Goal: Task Accomplishment & Management: Use online tool/utility

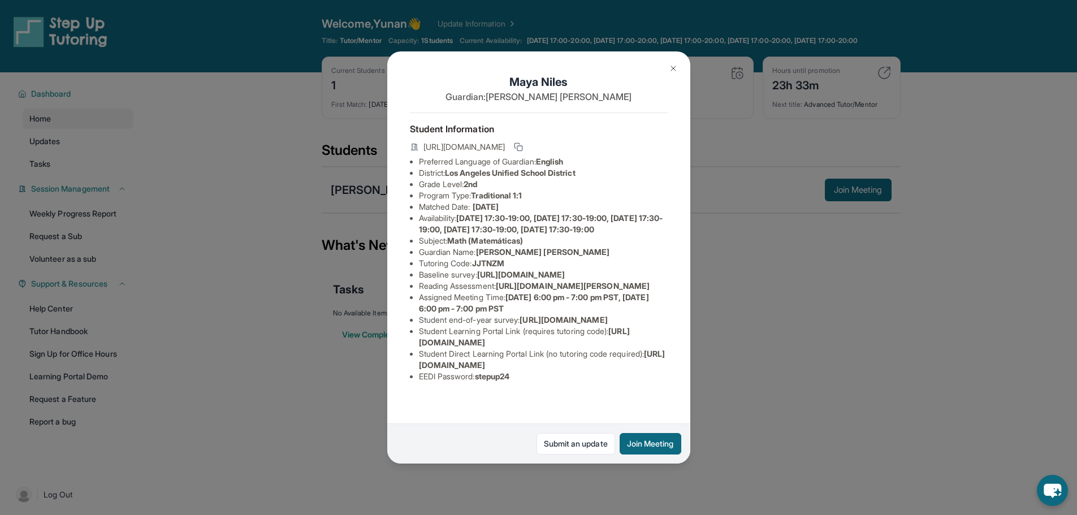
scroll to position [81, 0]
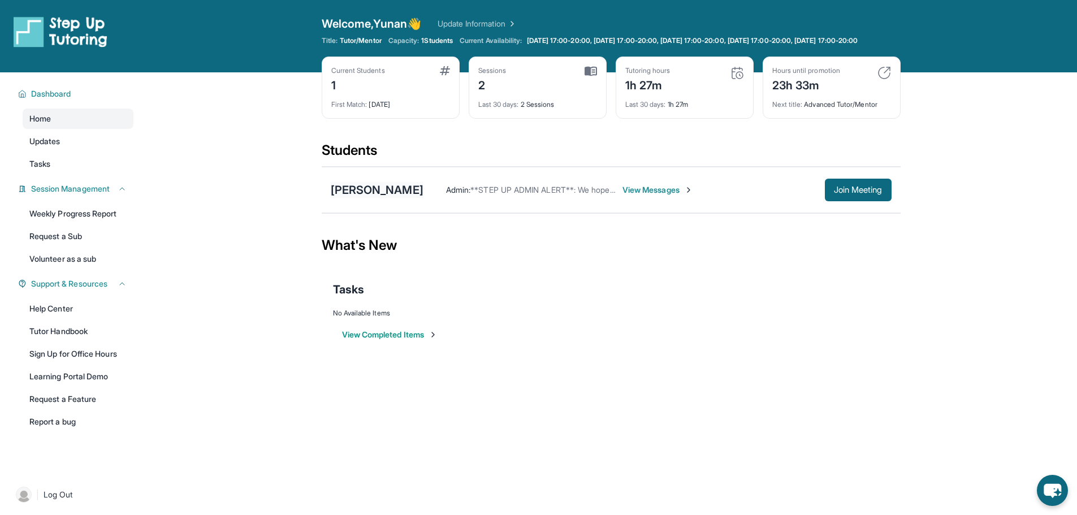
scroll to position [57, 0]
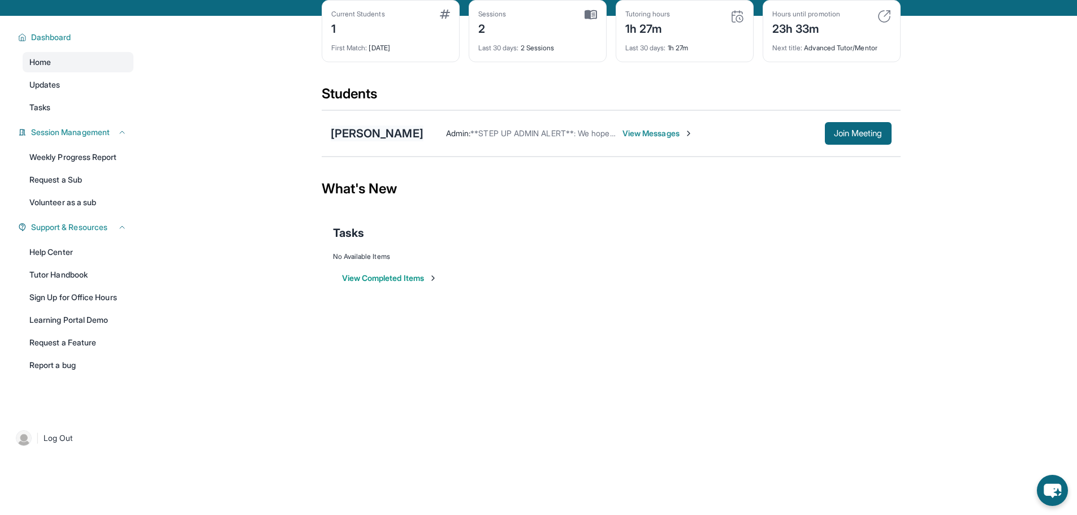
click at [377, 138] on div "[PERSON_NAME]" at bounding box center [377, 134] width 93 height 16
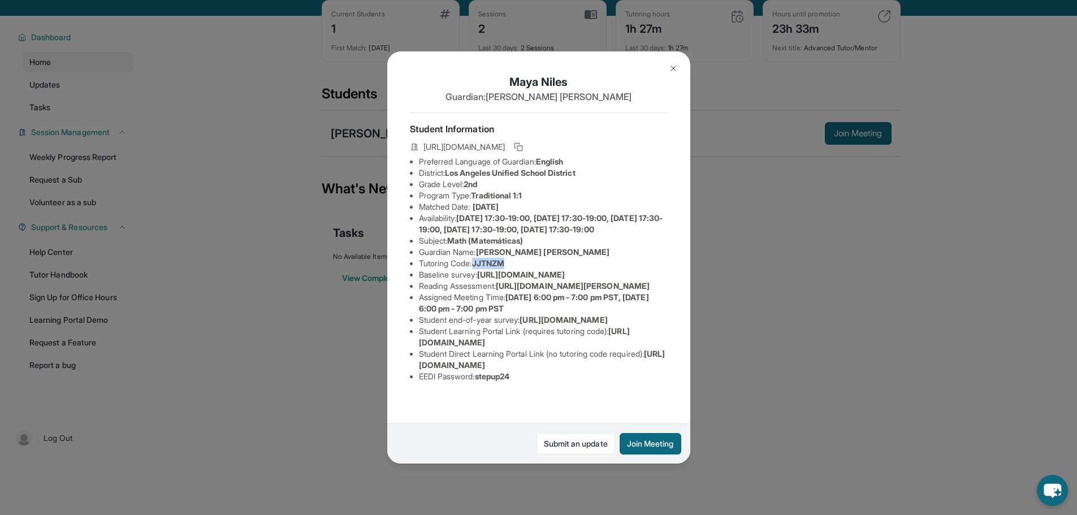
drag, startPoint x: 476, startPoint y: 286, endPoint x: 519, endPoint y: 284, distance: 43.0
click at [519, 269] on li "Tutoring Code : JJTNZM" at bounding box center [543, 263] width 249 height 11
copy span "JJTNZM"
click at [627, 269] on li "Tutoring Code : JJTNZM" at bounding box center [543, 263] width 249 height 11
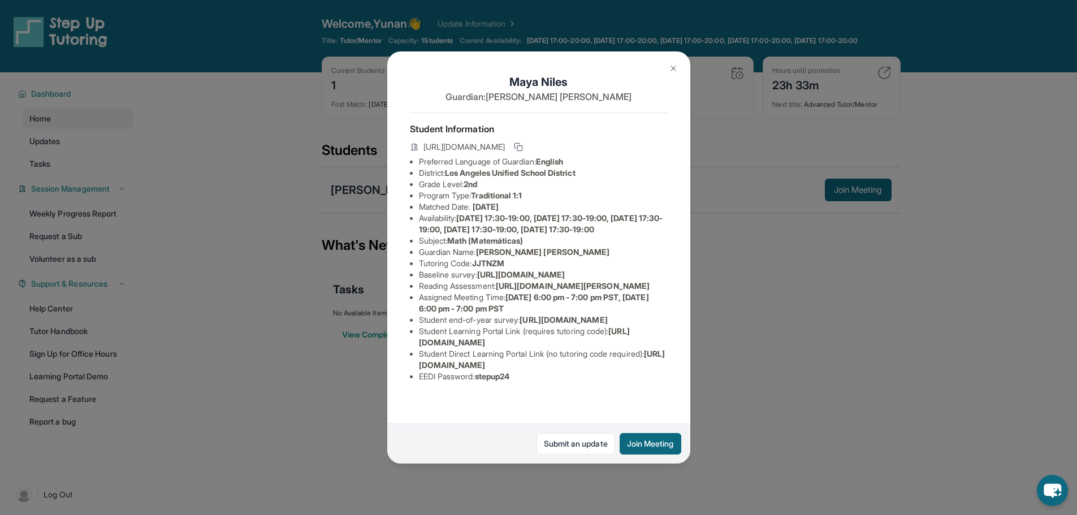
click at [677, 67] on img at bounding box center [673, 68] width 9 height 9
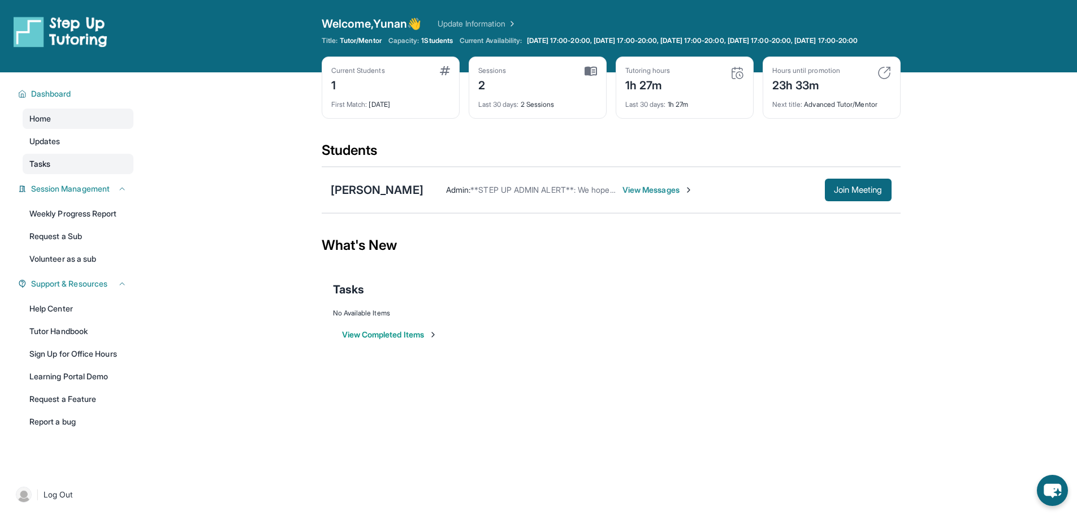
click at [70, 172] on link "Tasks" at bounding box center [78, 164] width 111 height 20
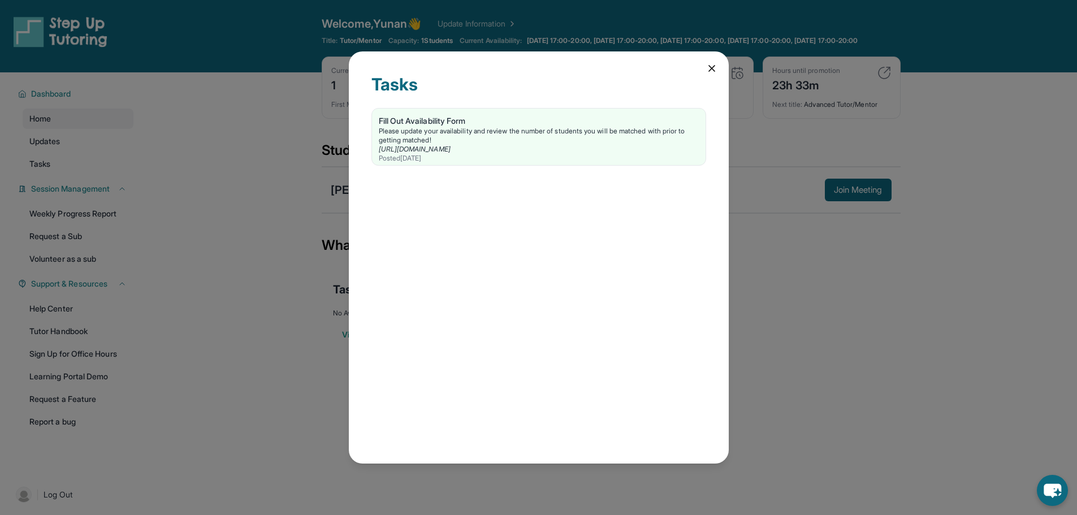
click at [708, 69] on icon at bounding box center [711, 68] width 11 height 11
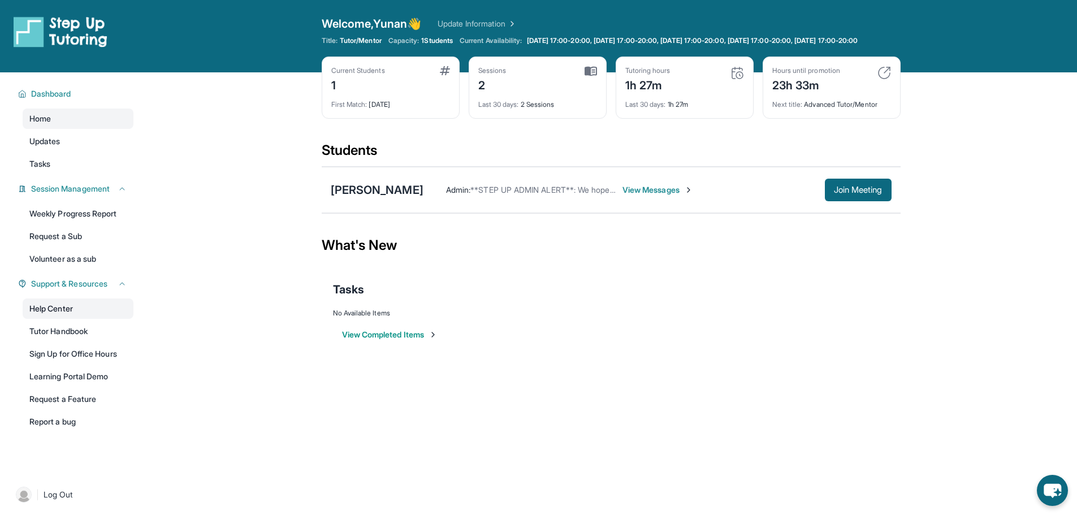
click at [79, 319] on link "Help Center" at bounding box center [78, 309] width 111 height 20
click at [858, 193] on span "Join Meeting" at bounding box center [858, 190] width 49 height 7
click at [665, 409] on div "Open sidebar Welcome, Yunan 👋 Update Information Title: Tutor/Mentor Capacity: …" at bounding box center [538, 257] width 1077 height 515
click at [379, 198] on div "[PERSON_NAME]" at bounding box center [377, 190] width 93 height 16
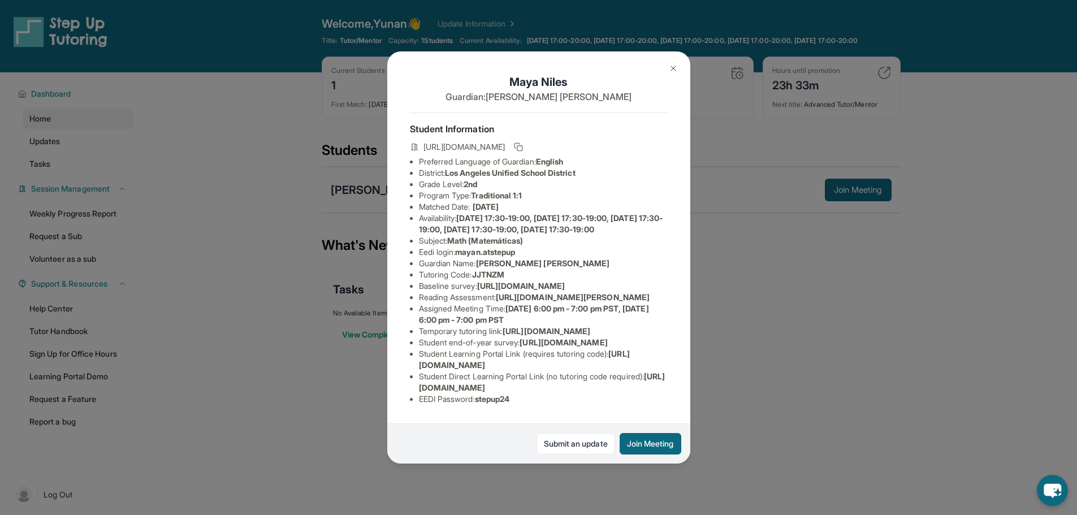
scroll to position [149, 0]
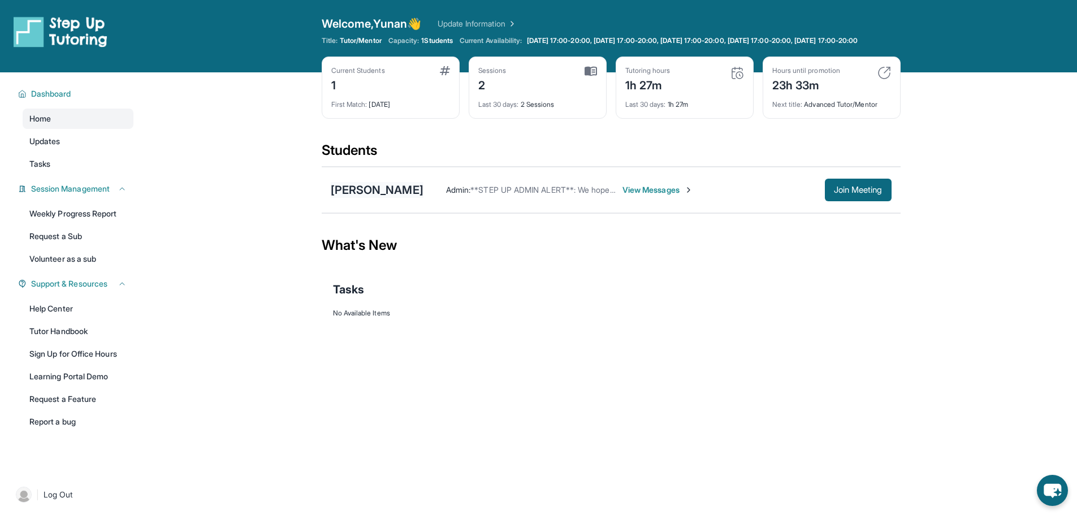
click at [373, 198] on div "[PERSON_NAME]" at bounding box center [377, 190] width 93 height 16
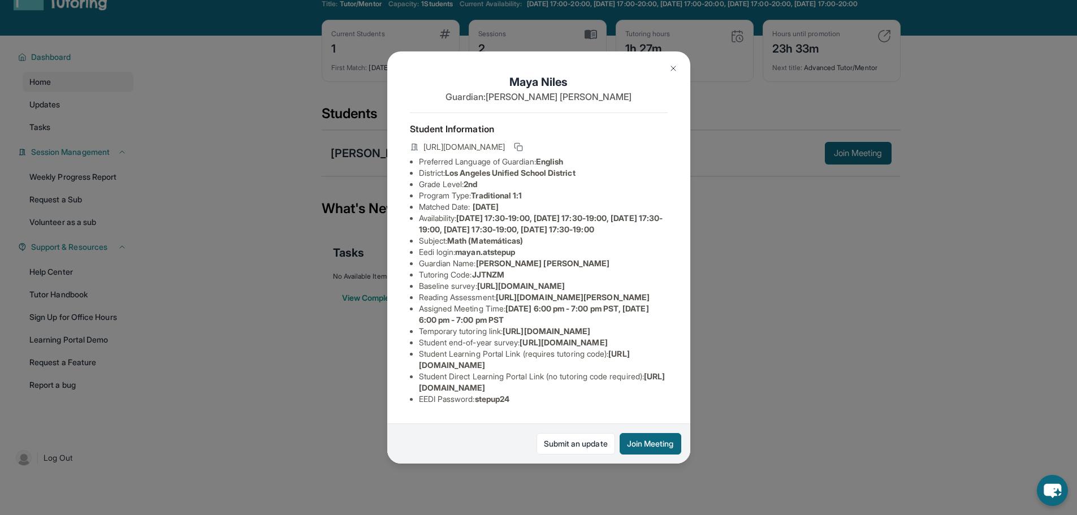
scroll to position [57, 0]
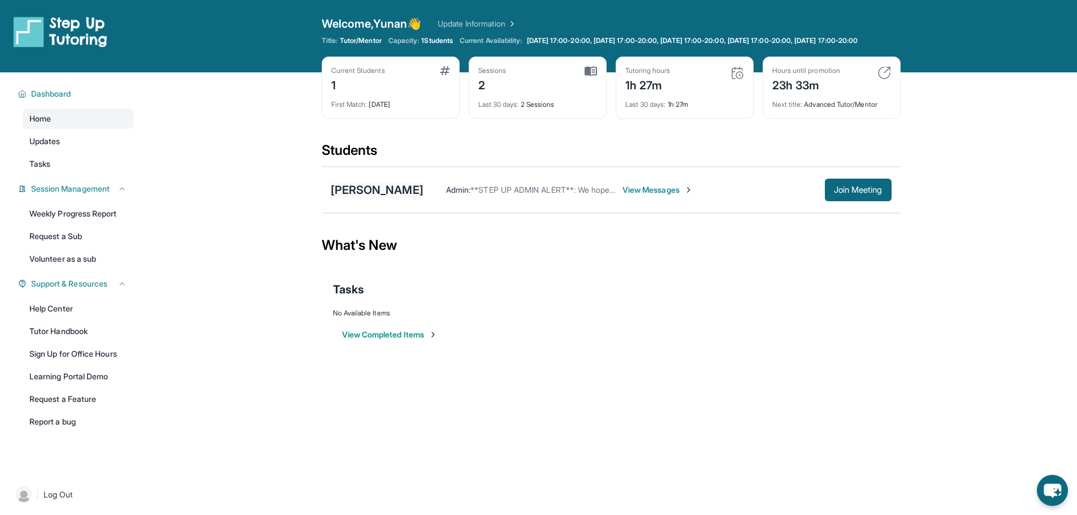
click at [377, 198] on div "[PERSON_NAME]" at bounding box center [377, 190] width 93 height 16
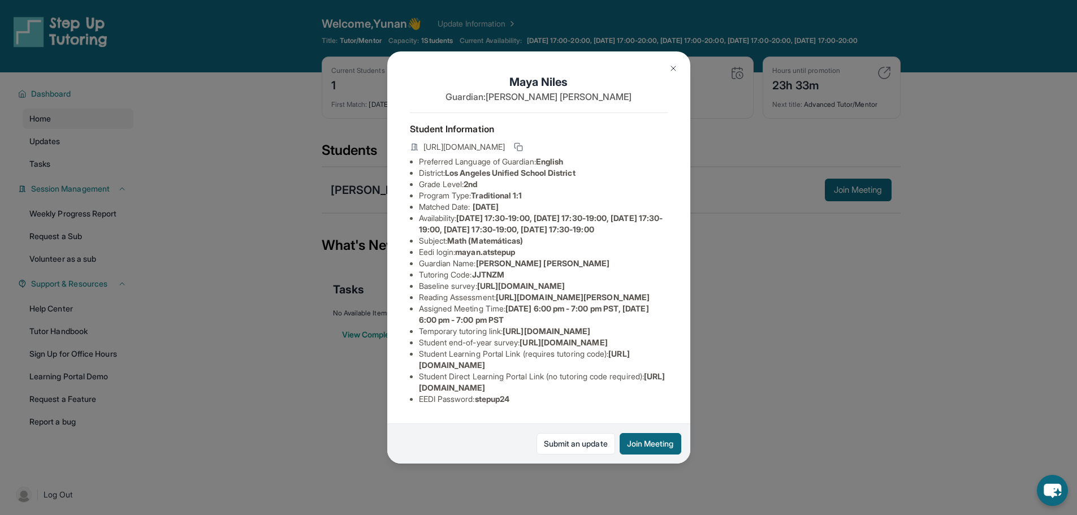
scroll to position [149, 0]
drag, startPoint x: 525, startPoint y: 120, endPoint x: 462, endPoint y: 123, distance: 62.8
click at [462, 247] on li "Eedi login : mayan.atstepup" at bounding box center [543, 252] width 249 height 11
copy span "mayan.atstepup"
drag, startPoint x: 521, startPoint y: 393, endPoint x: 481, endPoint y: 392, distance: 40.1
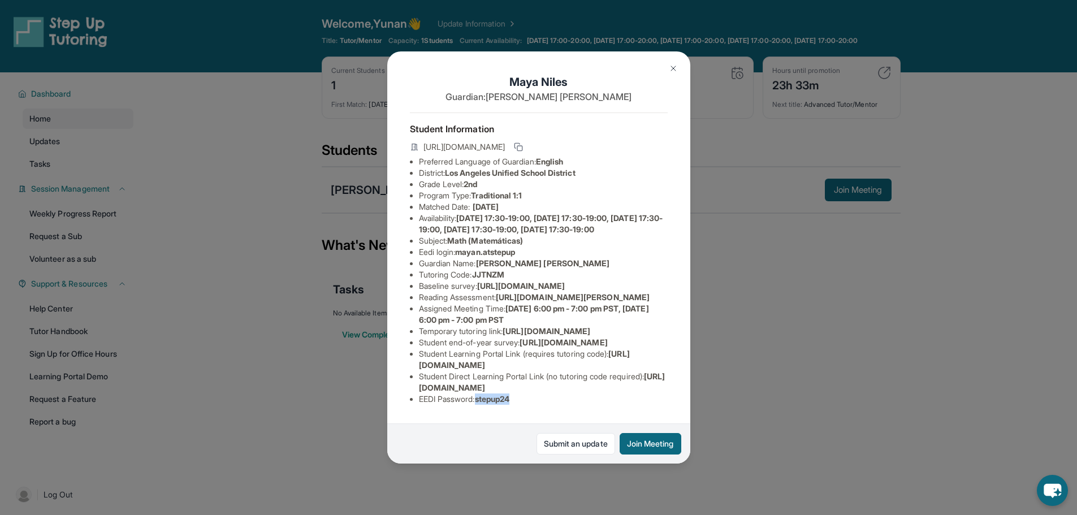
click at [481, 394] on li "EEDI Password : stepup24" at bounding box center [543, 399] width 249 height 11
copy span "stepup24"
drag, startPoint x: 538, startPoint y: 121, endPoint x: 461, endPoint y: 127, distance: 77.1
click at [461, 247] on li "Eedi login : mayan.atstepup" at bounding box center [543, 252] width 249 height 11
copy span "mayan.atstepup"
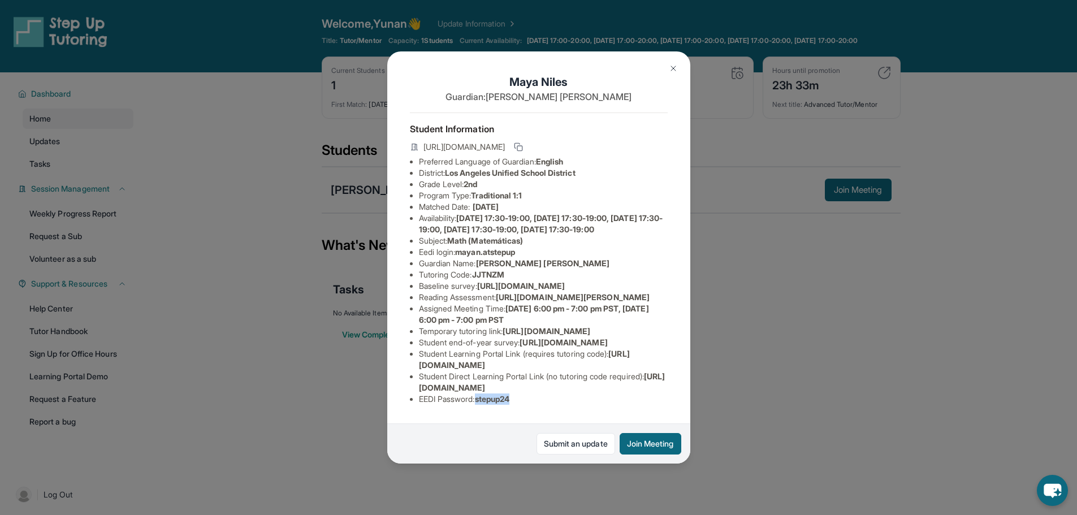
drag, startPoint x: 523, startPoint y: 394, endPoint x: 481, endPoint y: 394, distance: 42.4
click at [481, 394] on li "EEDI Password : stepup24" at bounding box center [543, 399] width 249 height 11
copy span "stepup24"
click at [780, 324] on div "[PERSON_NAME] Guardian: [PERSON_NAME] [PERSON_NAME] Student Information [URL][D…" at bounding box center [538, 257] width 1077 height 515
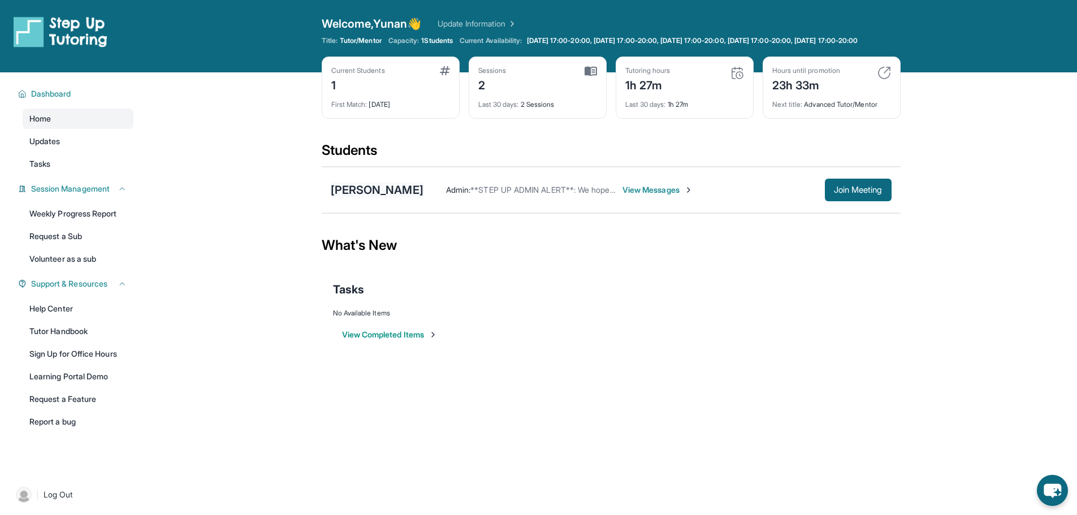
click at [374, 198] on div "[PERSON_NAME]" at bounding box center [377, 190] width 93 height 16
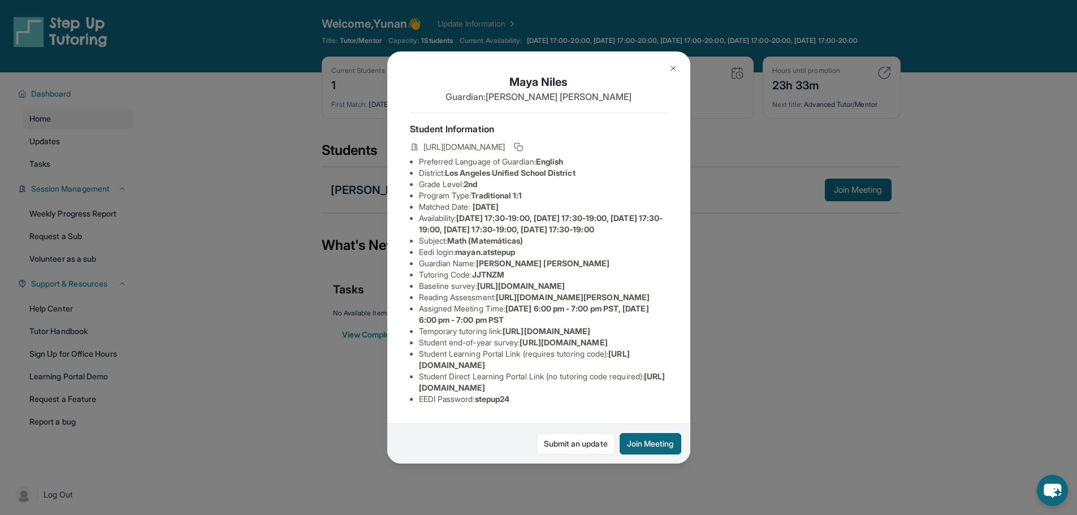
drag, startPoint x: 502, startPoint y: 355, endPoint x: 652, endPoint y: 373, distance: 150.9
click at [652, 303] on li "Reading Assessment : https://yvyn1kit.paperform.co?id=2025-s12688&name=Maya%20N…" at bounding box center [543, 297] width 249 height 11
copy span "[URL][DOMAIN_NAME][PERSON_NAME]"
click at [823, 365] on div "[PERSON_NAME] Guardian: [PERSON_NAME] [PERSON_NAME] Student Information [URL][D…" at bounding box center [538, 257] width 1077 height 515
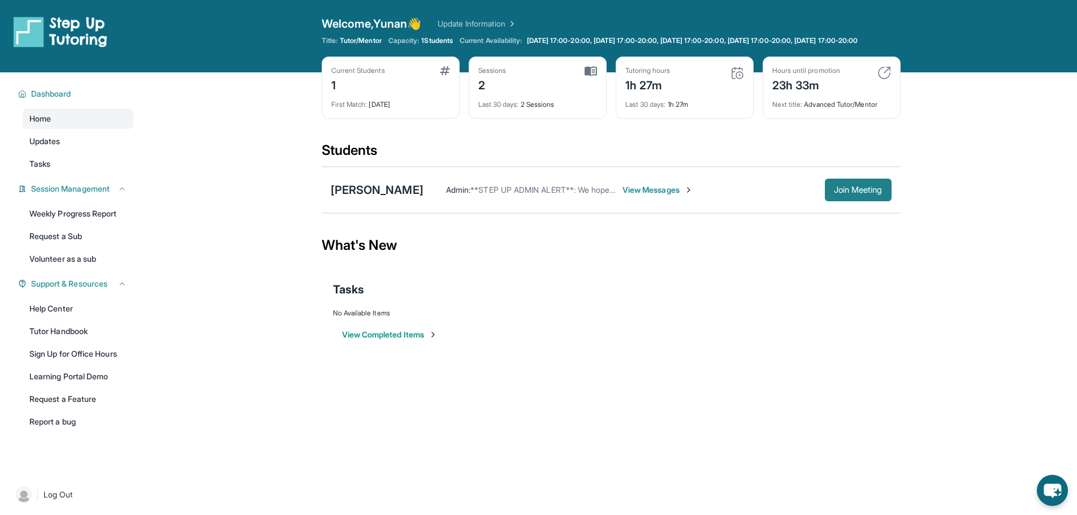
click at [857, 193] on span "Join Meeting" at bounding box center [858, 190] width 49 height 7
